Goal: Navigation & Orientation: Find specific page/section

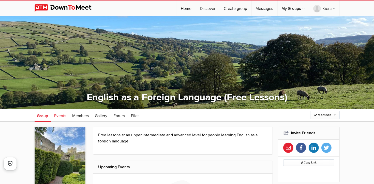
click at [59, 116] on span "Events" at bounding box center [60, 116] width 12 height 5
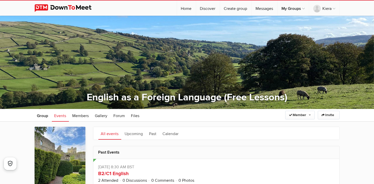
click at [62, 115] on span "Events" at bounding box center [60, 116] width 12 height 5
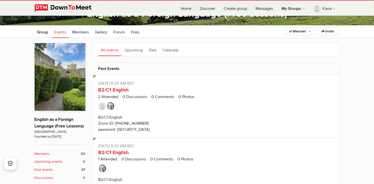
scroll to position [25, 0]
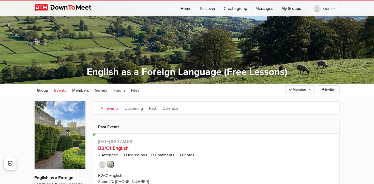
click at [60, 90] on span "Events" at bounding box center [60, 90] width 12 height 5
click at [73, 7] on img at bounding box center [67, 8] width 65 height 8
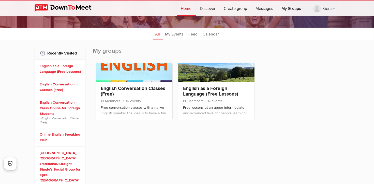
scroll to position [51, 0]
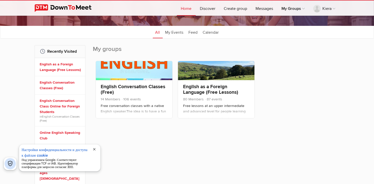
click at [92, 149] on span "close" at bounding box center [94, 150] width 4 height 4
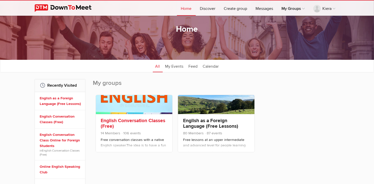
scroll to position [25, 0]
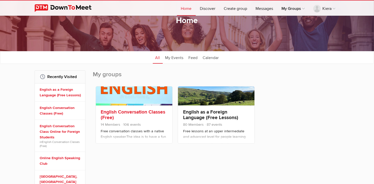
click at [112, 113] on link "English Conversation Classes (Free)" at bounding box center [133, 115] width 65 height 12
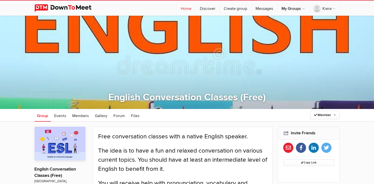
click at [187, 9] on link "Home" at bounding box center [186, 8] width 19 height 15
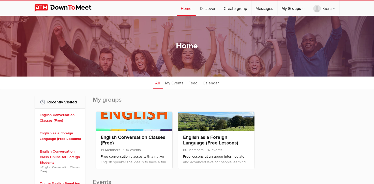
click at [62, 9] on img at bounding box center [67, 8] width 65 height 8
click at [206, 8] on link "Discover" at bounding box center [208, 8] width 24 height 15
select select "null"
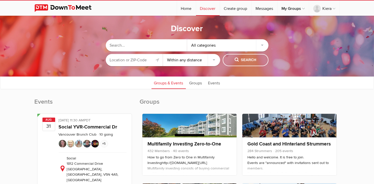
click at [214, 61] on select "Within 10 miles Within 25 miles Within 50 miles Within 100 miles Within any dis…" at bounding box center [191, 60] width 57 height 12
click at [262, 45] on div "All categories" at bounding box center [227, 45] width 81 height 12
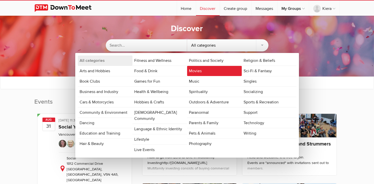
click at [198, 72] on link "Movies" at bounding box center [214, 71] width 55 height 10
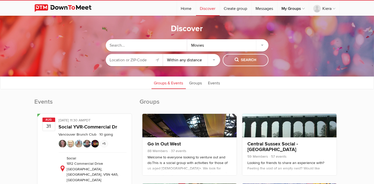
click at [213, 60] on select "Within 10 miles Within 25 miles Within 50 miles Within 100 miles Within any dis…" at bounding box center [191, 60] width 57 height 12
click at [163, 54] on select "Within 10 miles Within 25 miles Within 50 miles Within 100 miles Within any dis…" at bounding box center [191, 60] width 57 height 12
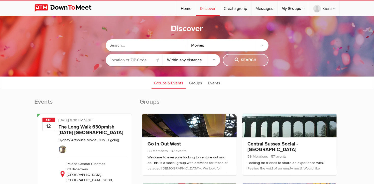
click at [239, 60] on span "Search" at bounding box center [245, 60] width 22 height 6
click at [237, 47] on div "Movies" at bounding box center [227, 45] width 81 height 12
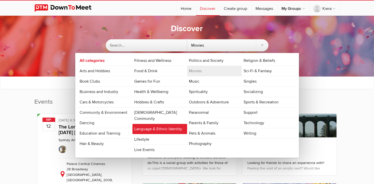
click at [163, 124] on link "Language & Ethnic Identity" at bounding box center [159, 129] width 55 height 10
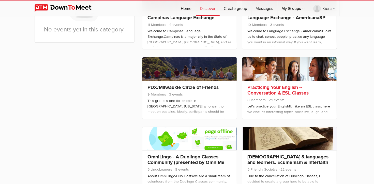
scroll to position [127, 0]
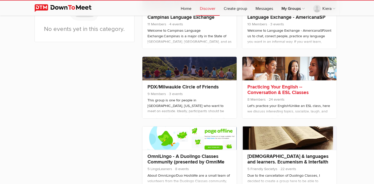
click at [267, 92] on link "Practicing Your English -- Conversation & ESL Classes" at bounding box center [277, 90] width 61 height 12
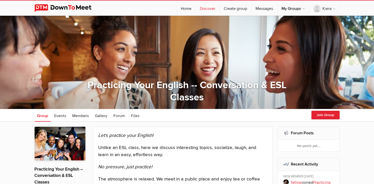
click at [209, 10] on link "Discover" at bounding box center [208, 8] width 24 height 15
select select "null"
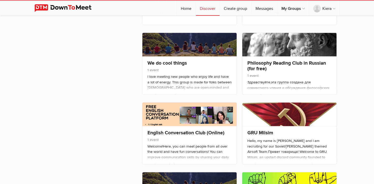
scroll to position [684, 0]
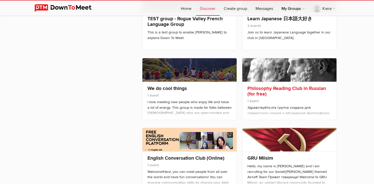
click at [263, 89] on link "Philosophy Reading Club in Russian (for free)" at bounding box center [286, 92] width 78 height 12
